Goal: Information Seeking & Learning: Compare options

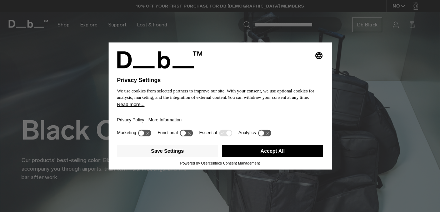
click at [267, 149] on button "Accept All" at bounding box center [272, 150] width 101 height 11
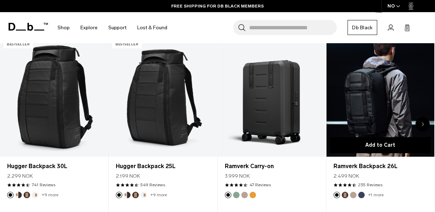
scroll to position [218, 0]
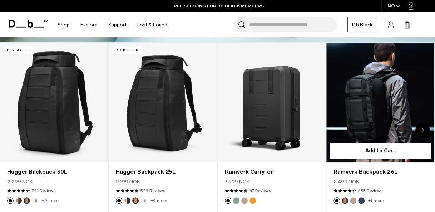
click at [388, 114] on link "Ramverk Backpack 26L" at bounding box center [380, 103] width 108 height 120
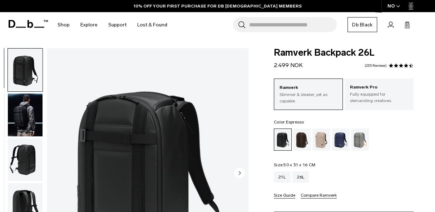
click at [299, 138] on div "Espresso" at bounding box center [302, 140] width 18 height 22
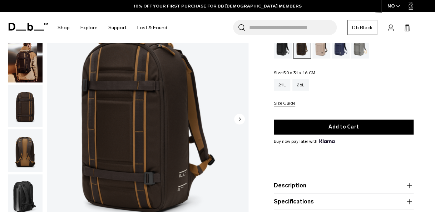
scroll to position [99, 0]
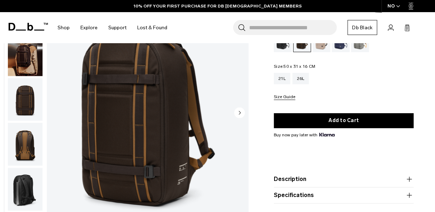
click at [285, 49] on div "Black Out" at bounding box center [283, 41] width 18 height 22
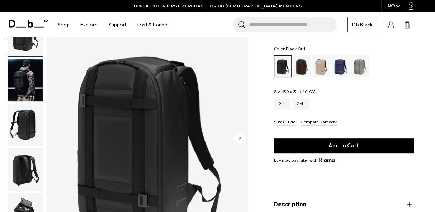
click at [239, 141] on circle "Next slide" at bounding box center [239, 138] width 11 height 11
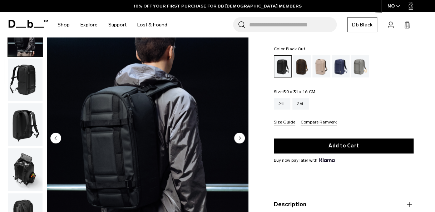
click at [242, 137] on circle "Next slide" at bounding box center [239, 138] width 11 height 11
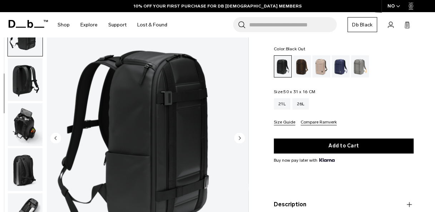
click at [242, 137] on circle "Next slide" at bounding box center [239, 138] width 11 height 11
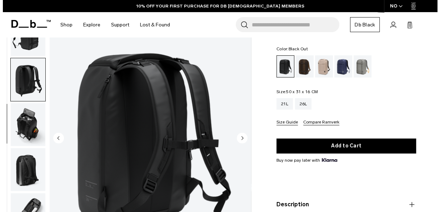
scroll to position [107, 0]
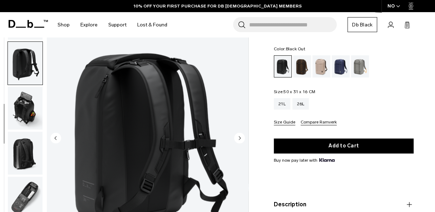
click at [242, 137] on circle "Next slide" at bounding box center [239, 138] width 11 height 11
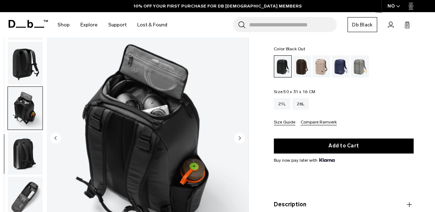
click at [242, 137] on circle "Next slide" at bounding box center [239, 138] width 11 height 11
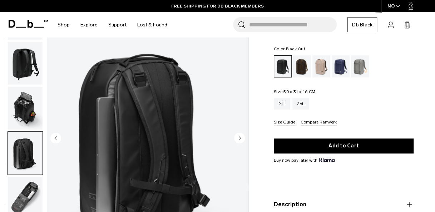
click at [242, 137] on circle "Next slide" at bounding box center [239, 138] width 11 height 11
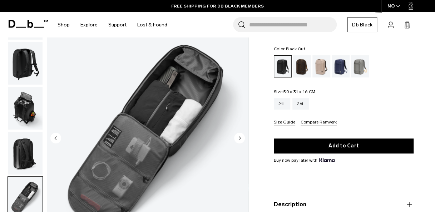
click at [242, 137] on circle "Next slide" at bounding box center [239, 138] width 11 height 11
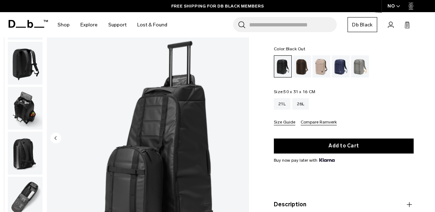
click at [242, 137] on img "8 / 8" at bounding box center [148, 139] width 202 height 252
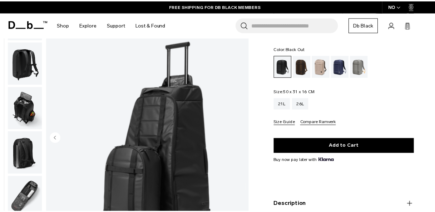
scroll to position [103, 0]
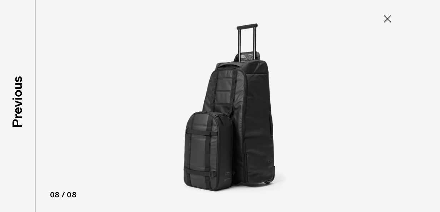
click at [388, 22] on icon at bounding box center [387, 18] width 11 height 11
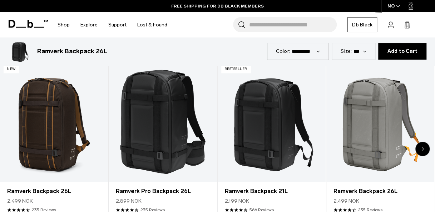
scroll to position [340, 0]
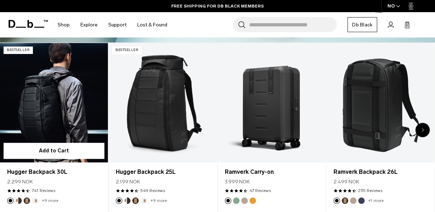
click at [60, 98] on link "Hugger Backpack 30L" at bounding box center [54, 103] width 108 height 120
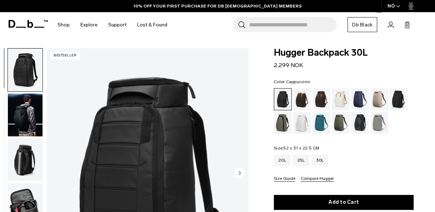
click at [304, 95] on div "Cappuccino" at bounding box center [302, 99] width 18 height 22
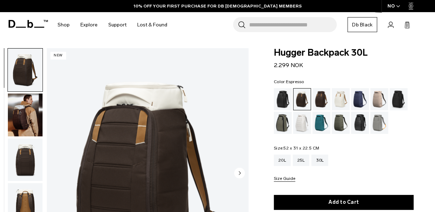
click at [317, 101] on div "Espresso" at bounding box center [321, 99] width 18 height 22
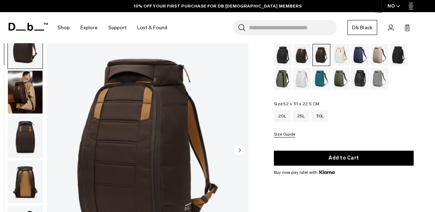
scroll to position [38, 0]
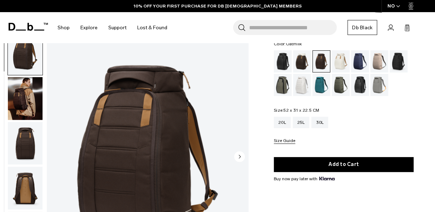
click at [333, 61] on div "Oatmilk" at bounding box center [341, 61] width 18 height 22
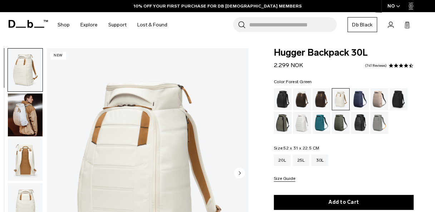
click at [284, 121] on div "Forest Green" at bounding box center [283, 123] width 18 height 22
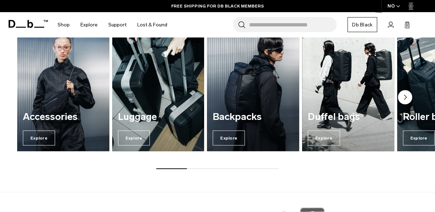
scroll to position [696, 0]
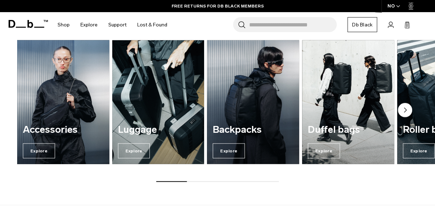
click at [85, 91] on img "1 / 7" at bounding box center [63, 102] width 95 height 128
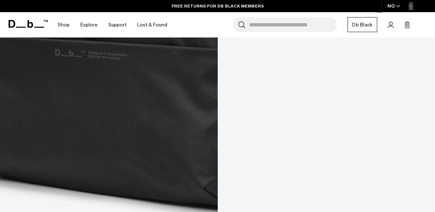
scroll to position [858, 0]
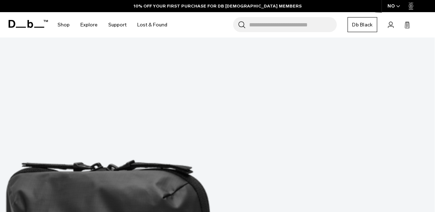
scroll to position [0, 0]
